Goal: Transaction & Acquisition: Book appointment/travel/reservation

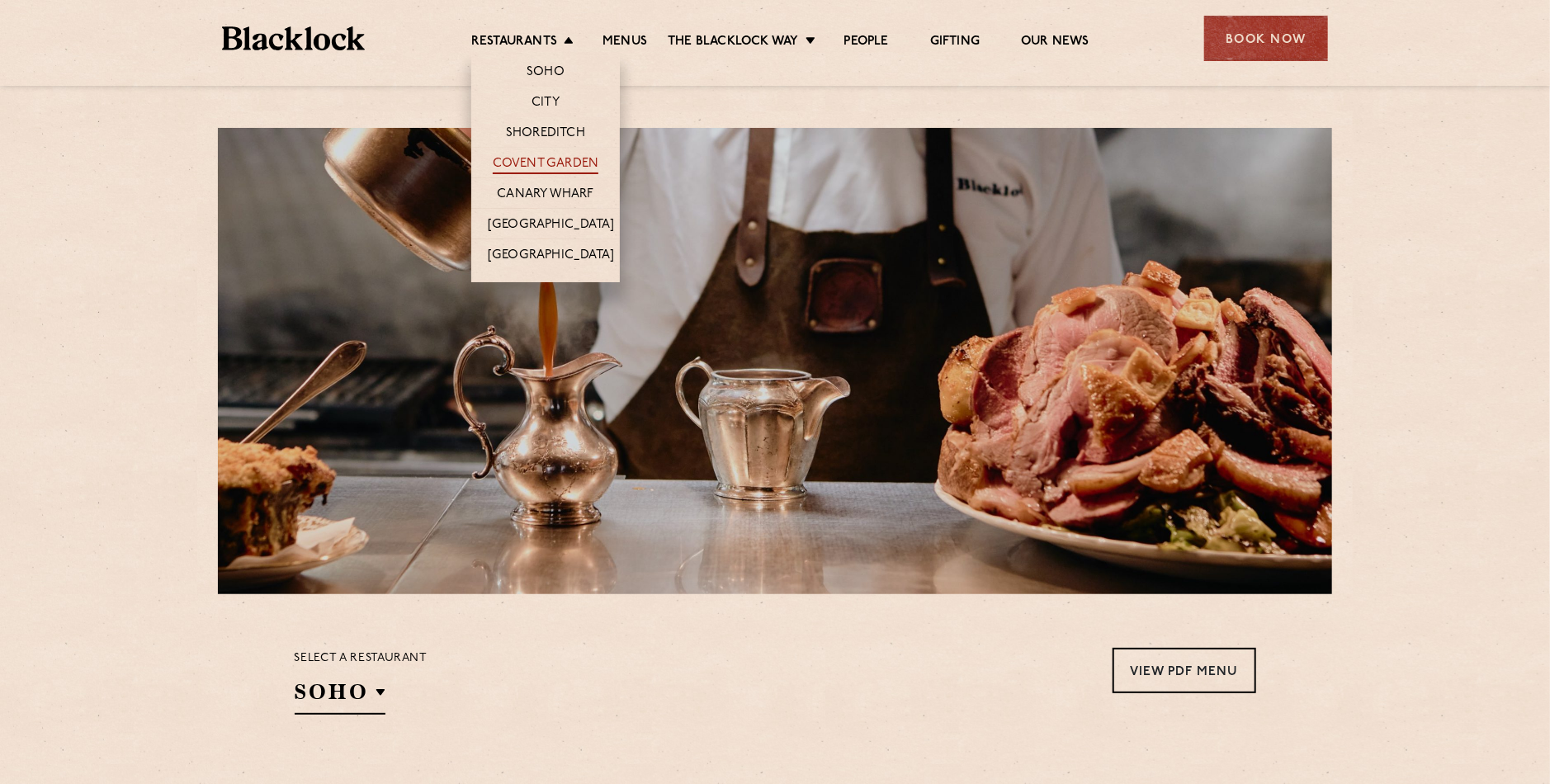
click at [525, 164] on link "Covent Garden" at bounding box center [546, 164] width 107 height 18
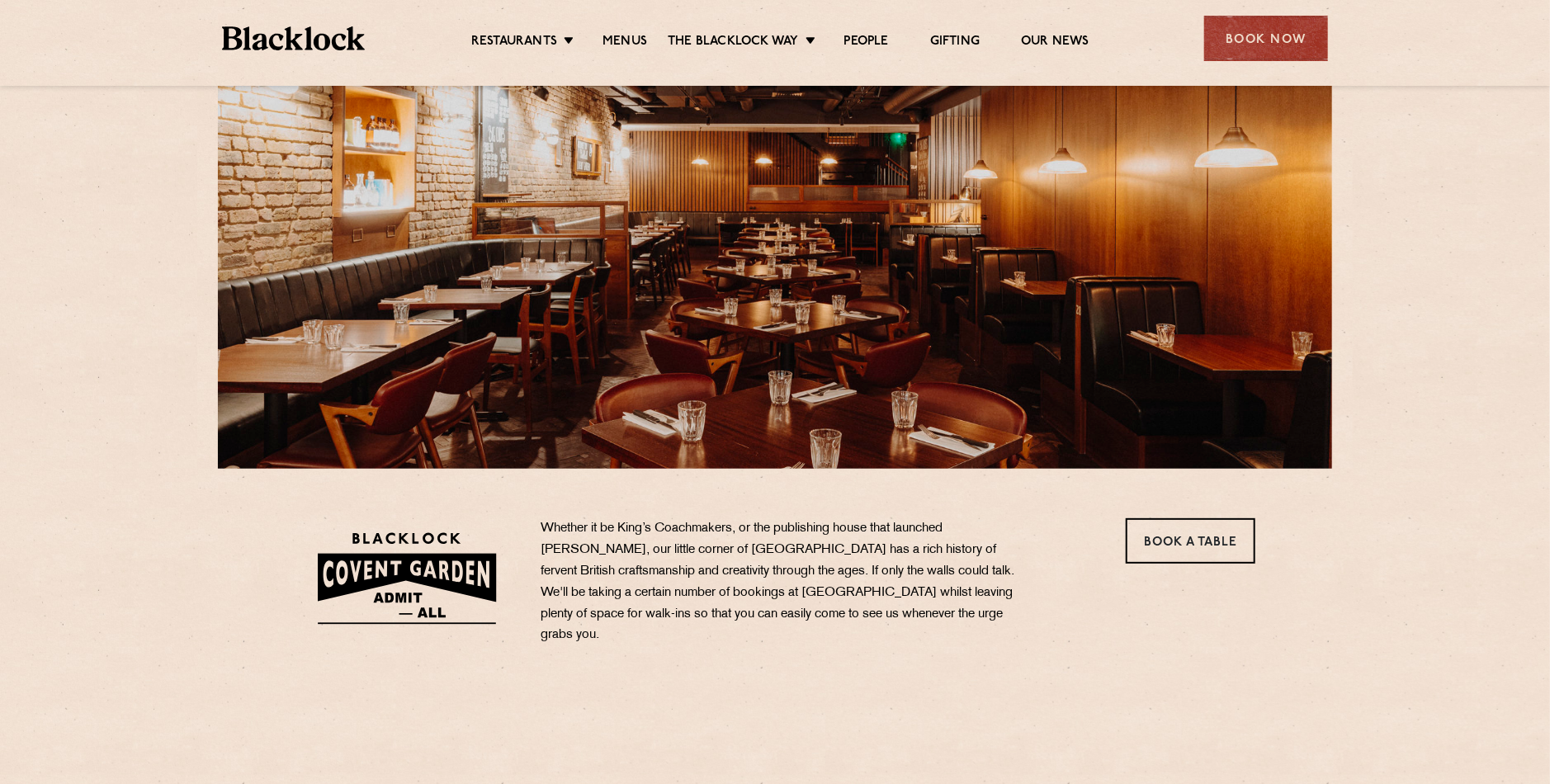
scroll to position [247, 0]
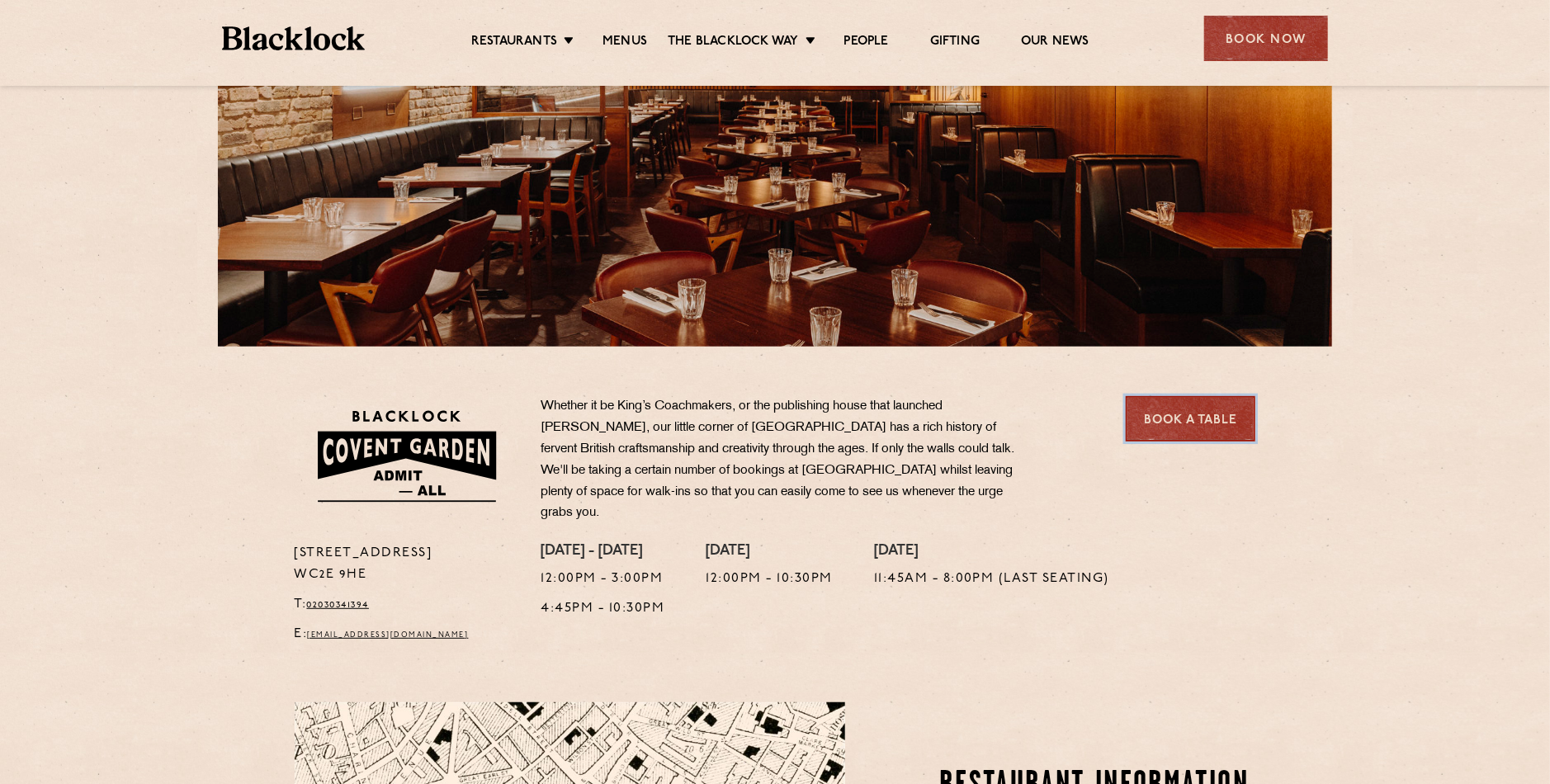
click at [1210, 417] on link "Book a Table" at bounding box center [1190, 419] width 130 height 46
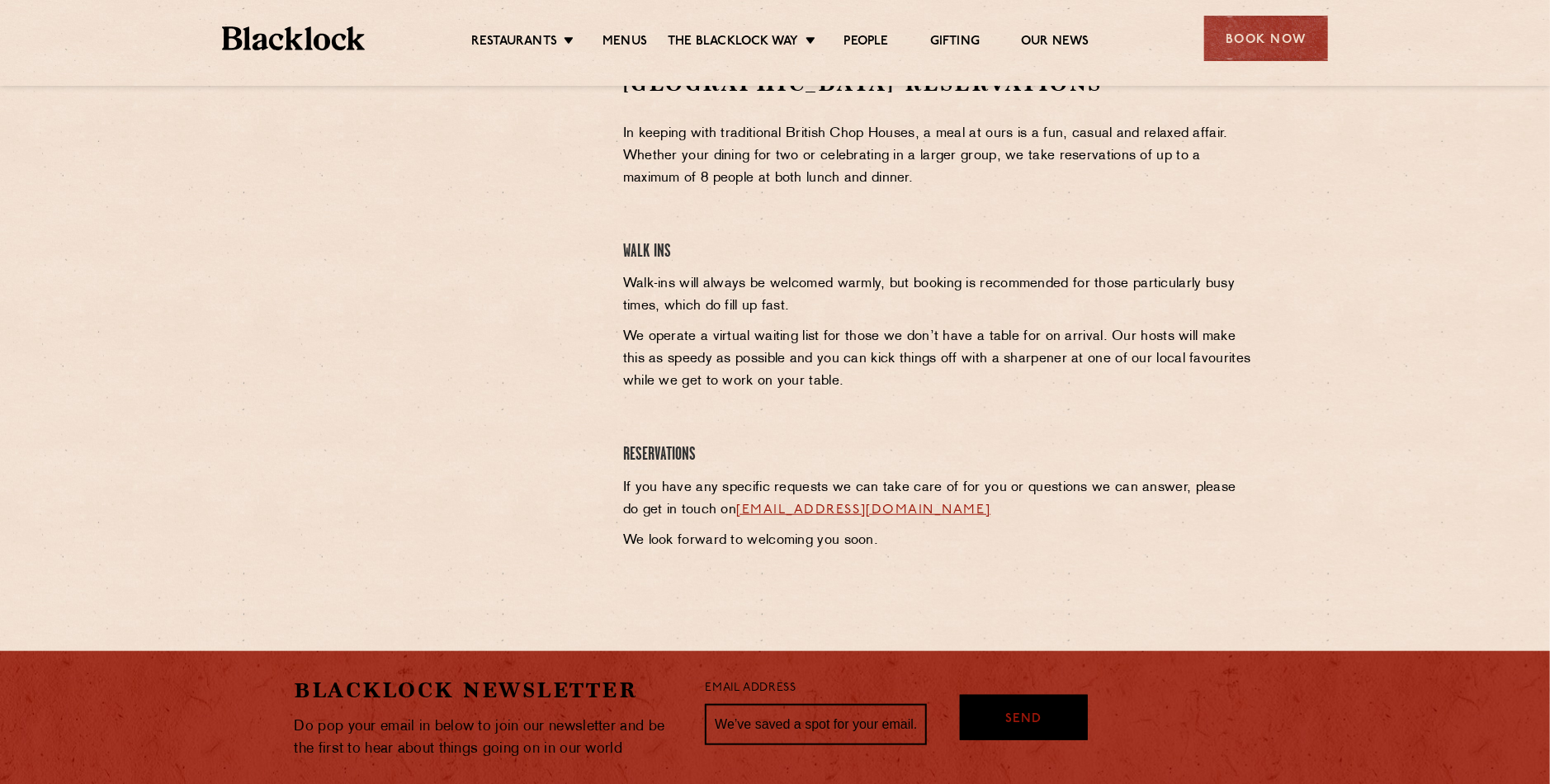
scroll to position [577, 0]
